Goal: Task Accomplishment & Management: Use online tool/utility

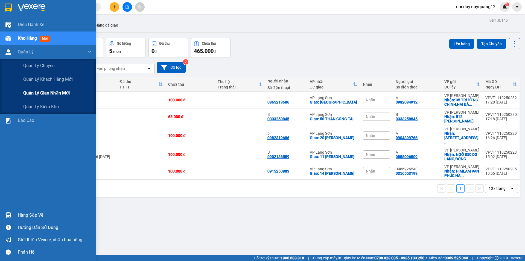
click at [51, 93] on span "Quản lý giao nhận mới" at bounding box center [46, 92] width 46 height 7
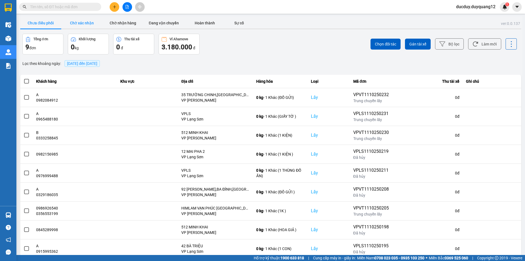
click at [90, 19] on button "Chờ xác nhận" at bounding box center [81, 23] width 41 height 11
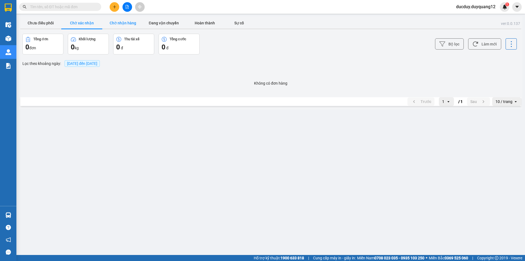
click at [124, 21] on button "Chờ nhận hàng" at bounding box center [122, 23] width 41 height 11
click at [158, 20] on button "Đang vận chuyển" at bounding box center [163, 23] width 41 height 11
click at [54, 24] on button "Chưa điều phối" at bounding box center [40, 23] width 41 height 11
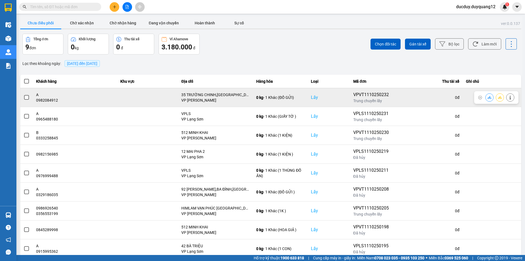
click at [25, 98] on span at bounding box center [26, 97] width 5 height 5
click at [24, 94] on input "checkbox" at bounding box center [24, 94] width 0 height 0
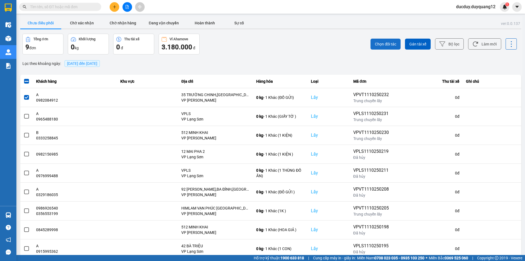
click at [375, 41] on button "Chọn đối tác" at bounding box center [386, 44] width 30 height 11
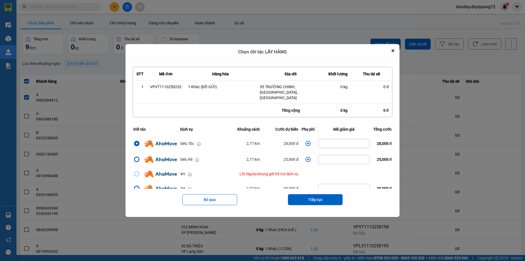
click at [306, 141] on icon "dialog" at bounding box center [308, 143] width 5 height 5
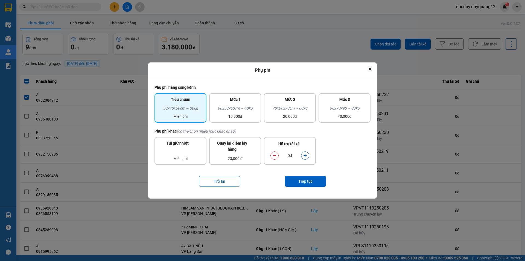
click at [305, 156] on icon "dialog" at bounding box center [305, 155] width 3 height 3
click at [308, 179] on button "Tiếp tục" at bounding box center [305, 181] width 41 height 11
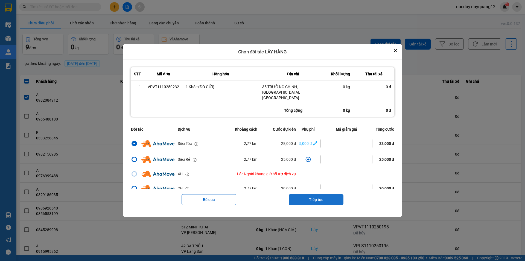
drag, startPoint x: 311, startPoint y: 200, endPoint x: 311, endPoint y: 193, distance: 7.4
click at [311, 199] on button "Tiếp tục" at bounding box center [316, 199] width 55 height 11
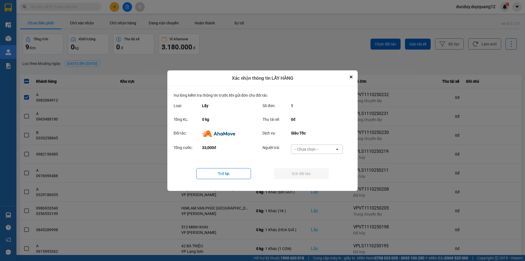
click at [311, 146] on div "-- Chưa chọn --" at bounding box center [306, 148] width 25 height 5
click at [311, 182] on span "Ví Ahamove" at bounding box center [306, 179] width 22 height 5
click at [314, 173] on button "Gửi đối tác" at bounding box center [301, 173] width 55 height 11
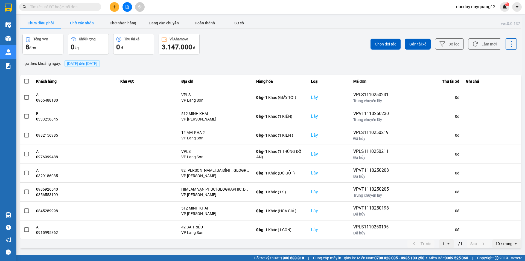
click at [78, 22] on button "Chờ xác nhận" at bounding box center [81, 23] width 41 height 11
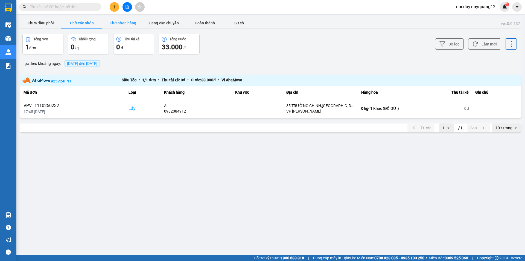
click at [127, 19] on button "Chờ nhận hàng" at bounding box center [122, 23] width 41 height 11
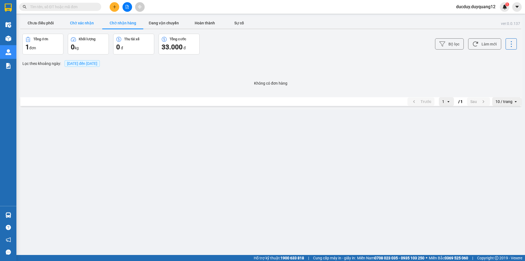
click at [89, 21] on button "Chờ xác nhận" at bounding box center [81, 23] width 41 height 11
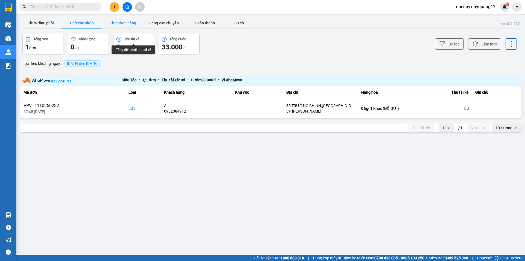
click at [124, 20] on button "Chờ nhận hàng" at bounding box center [122, 23] width 41 height 11
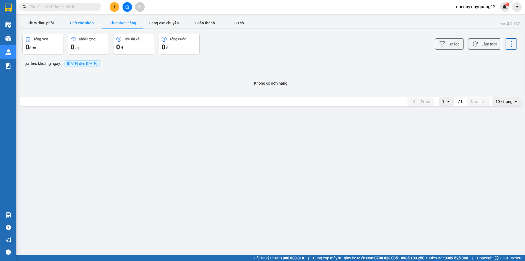
click at [90, 22] on button "Chờ xác nhận" at bounding box center [81, 23] width 41 height 11
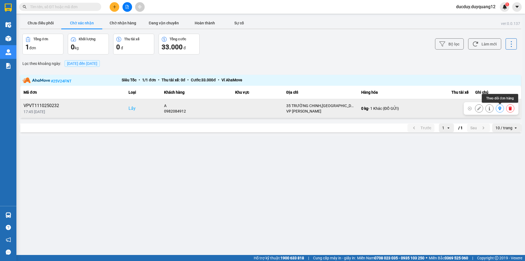
click at [499, 110] on icon at bounding box center [500, 108] width 4 height 4
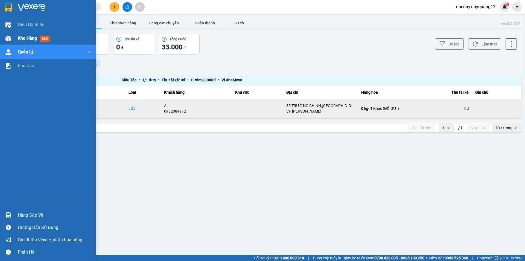
click at [30, 39] on span "Kho hàng" at bounding box center [27, 38] width 19 height 5
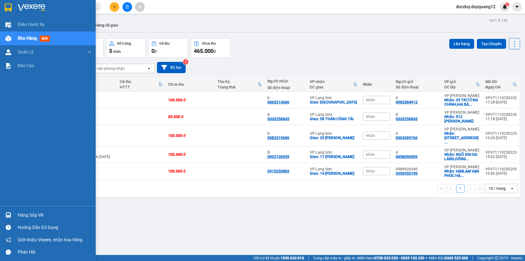
click at [30, 215] on div "Hàng sắp về" at bounding box center [55, 215] width 74 height 8
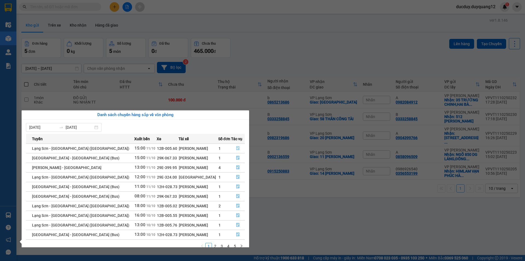
click at [236, 147] on icon "file-done" at bounding box center [238, 148] width 4 height 4
